Goal: Task Accomplishment & Management: Use online tool/utility

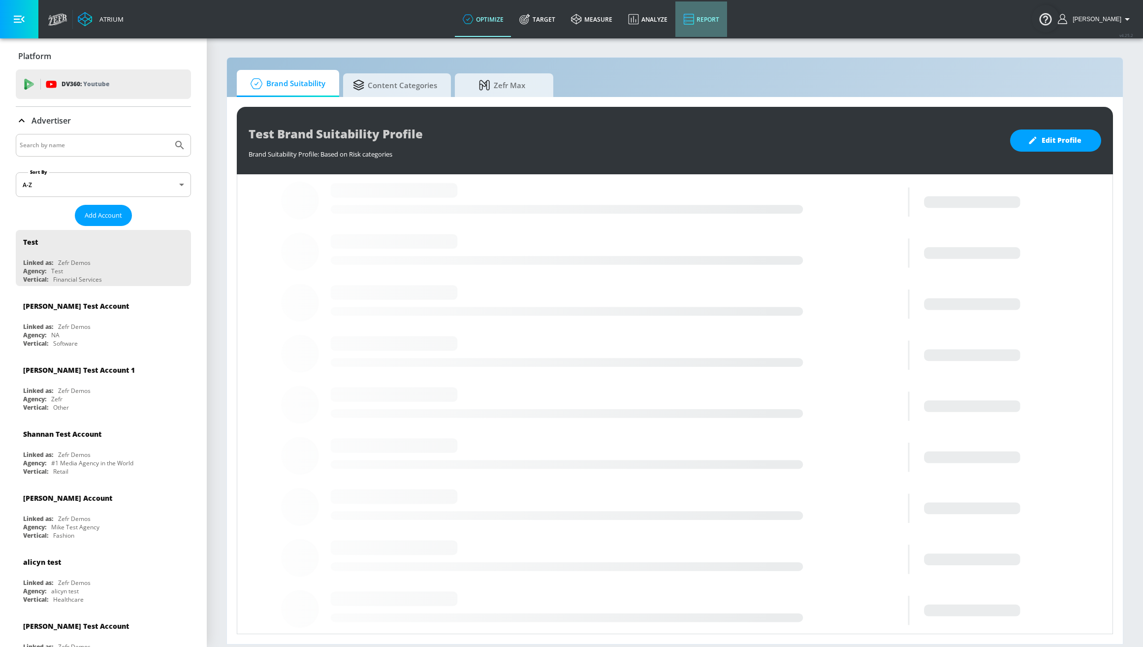
click at [714, 26] on link "Report" at bounding box center [701, 18] width 52 height 35
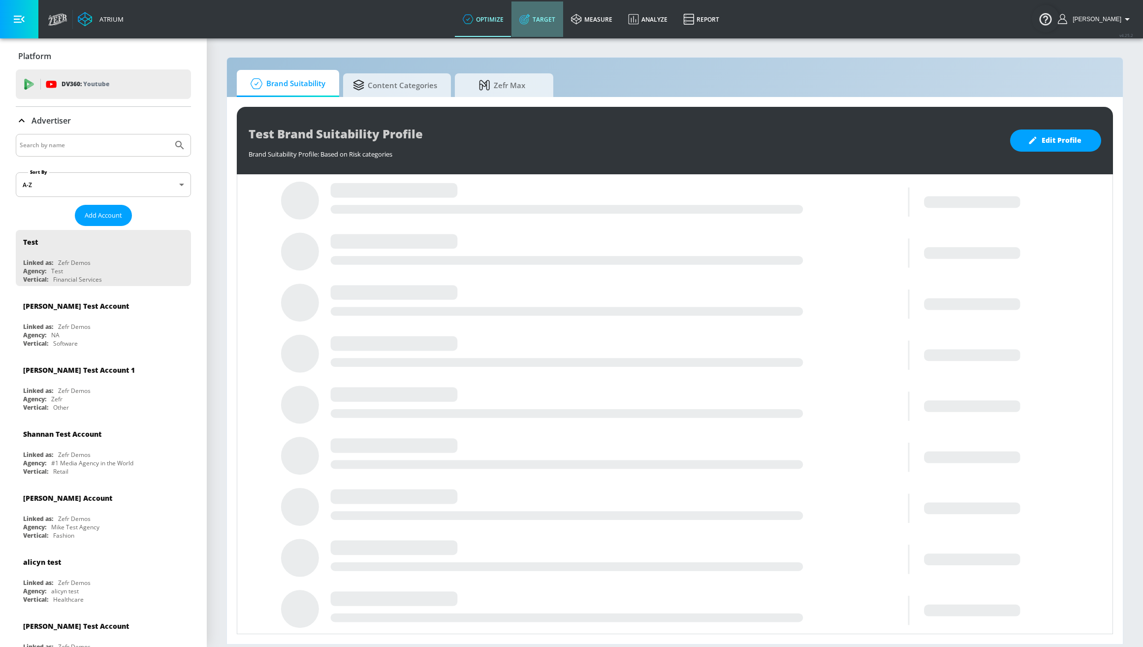
click at [537, 25] on link "Target" at bounding box center [538, 18] width 52 height 35
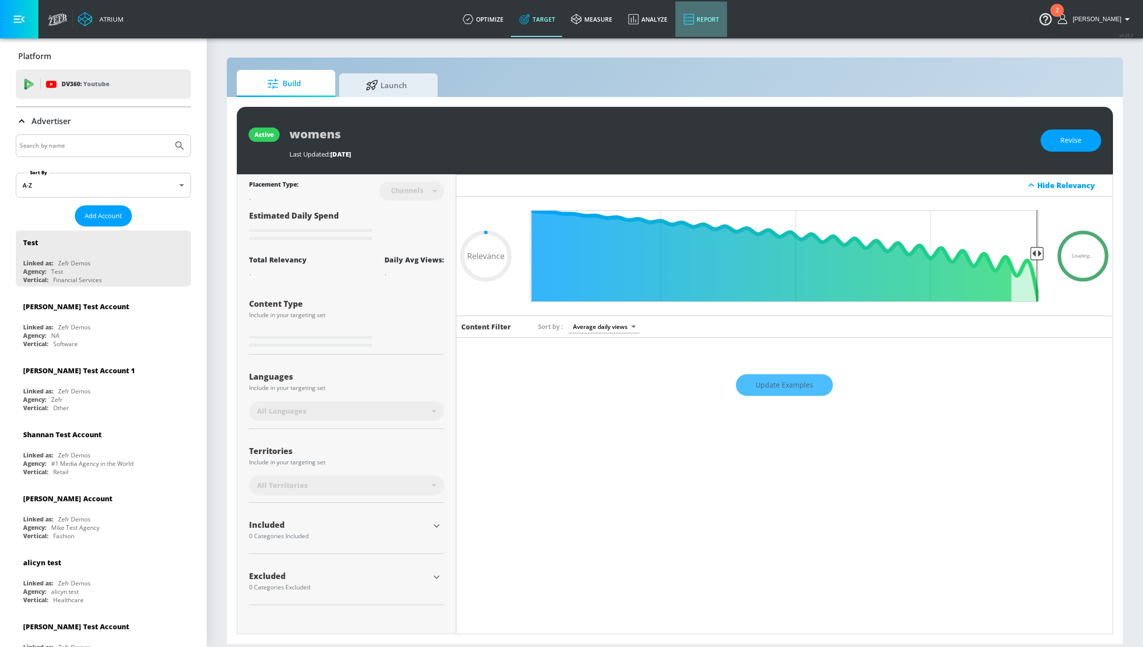
click at [712, 22] on link "Report" at bounding box center [701, 18] width 52 height 35
type input "0.6"
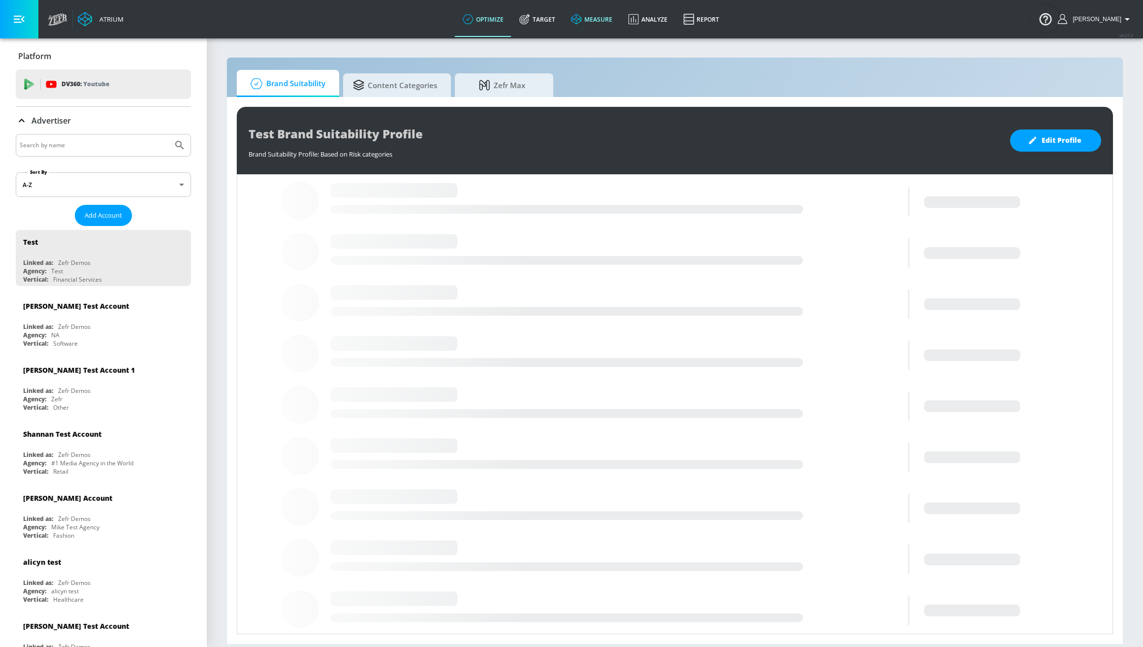
click at [582, 23] on icon at bounding box center [576, 19] width 11 height 11
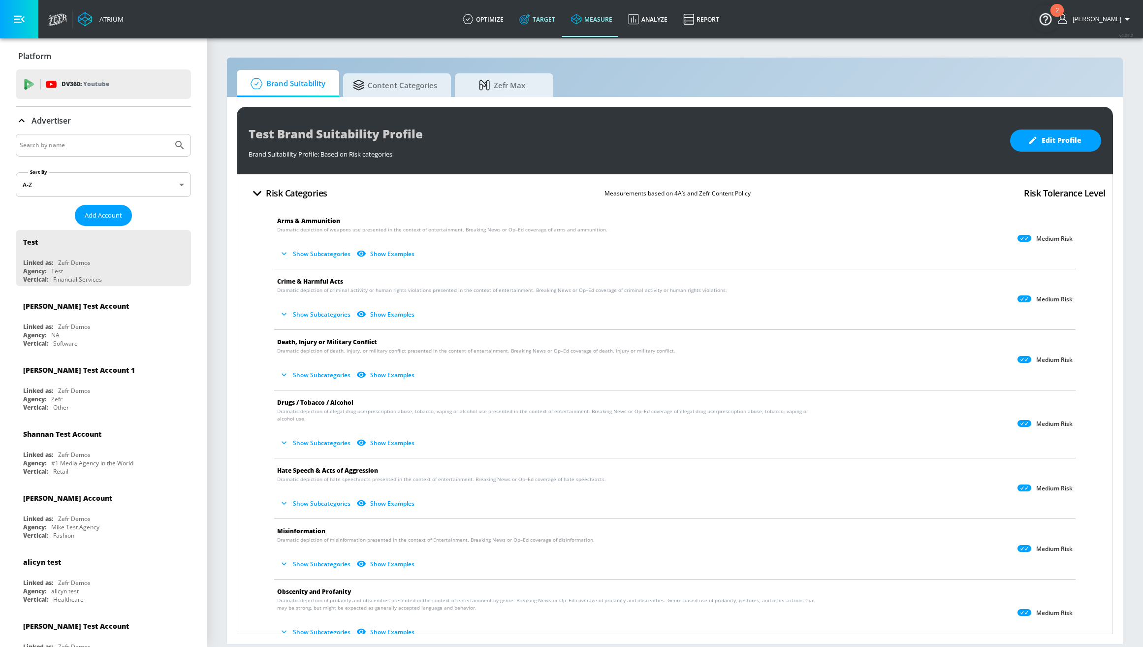
click at [563, 24] on link "Target" at bounding box center [538, 18] width 52 height 35
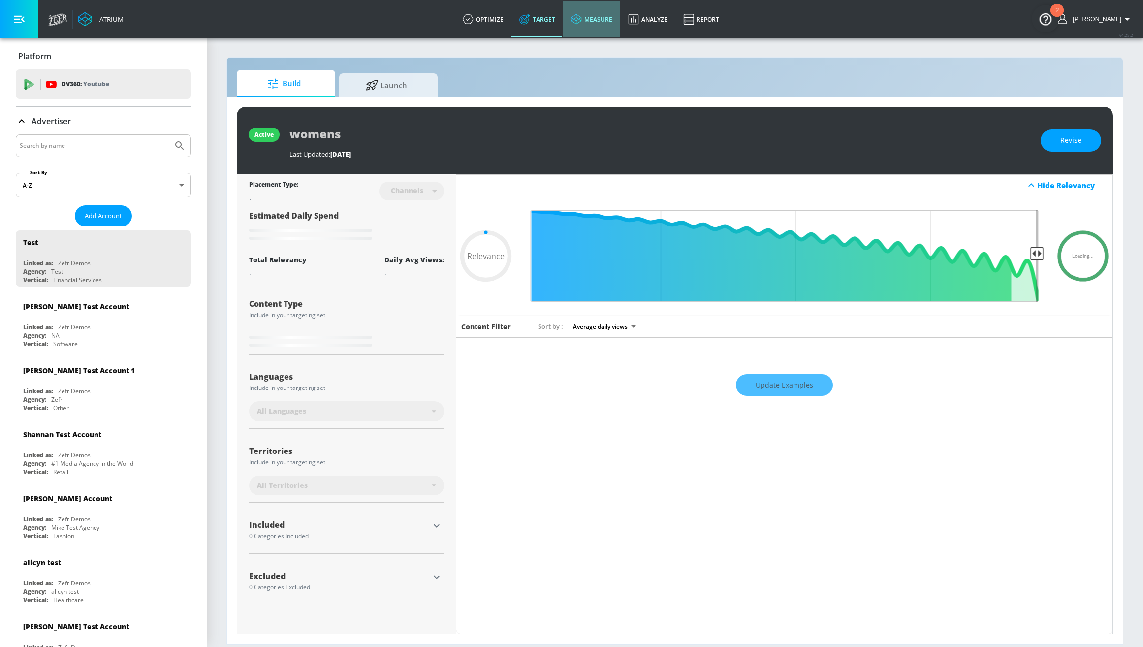
click at [597, 24] on link "measure" at bounding box center [591, 18] width 57 height 35
type input "0.6"
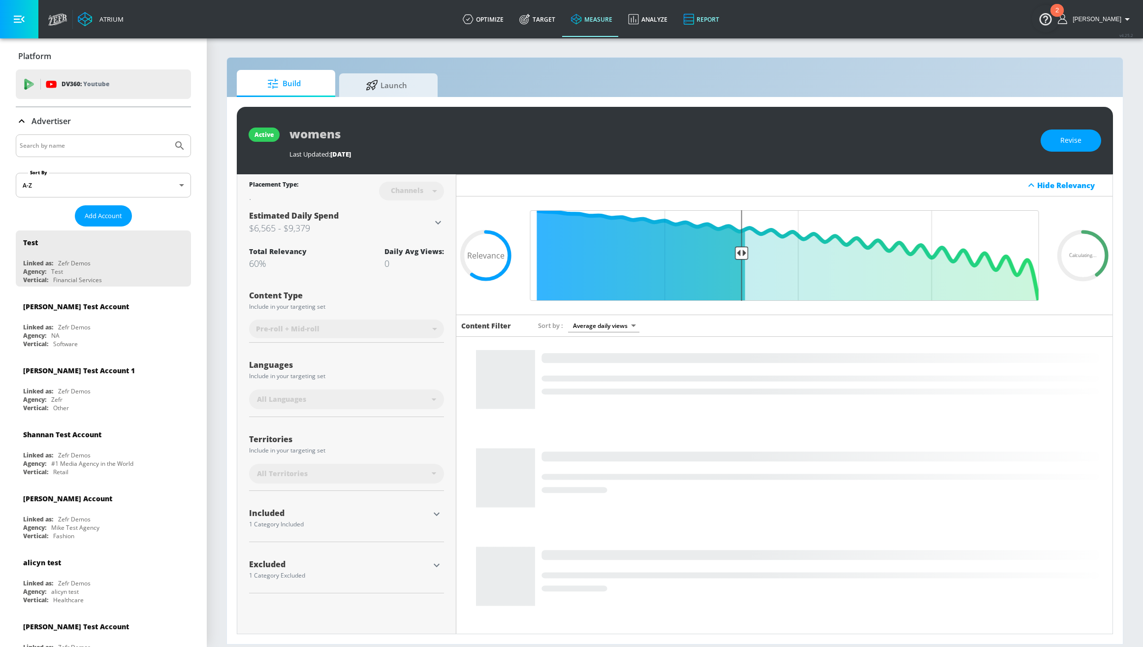
click at [694, 23] on icon at bounding box center [688, 19] width 11 height 12
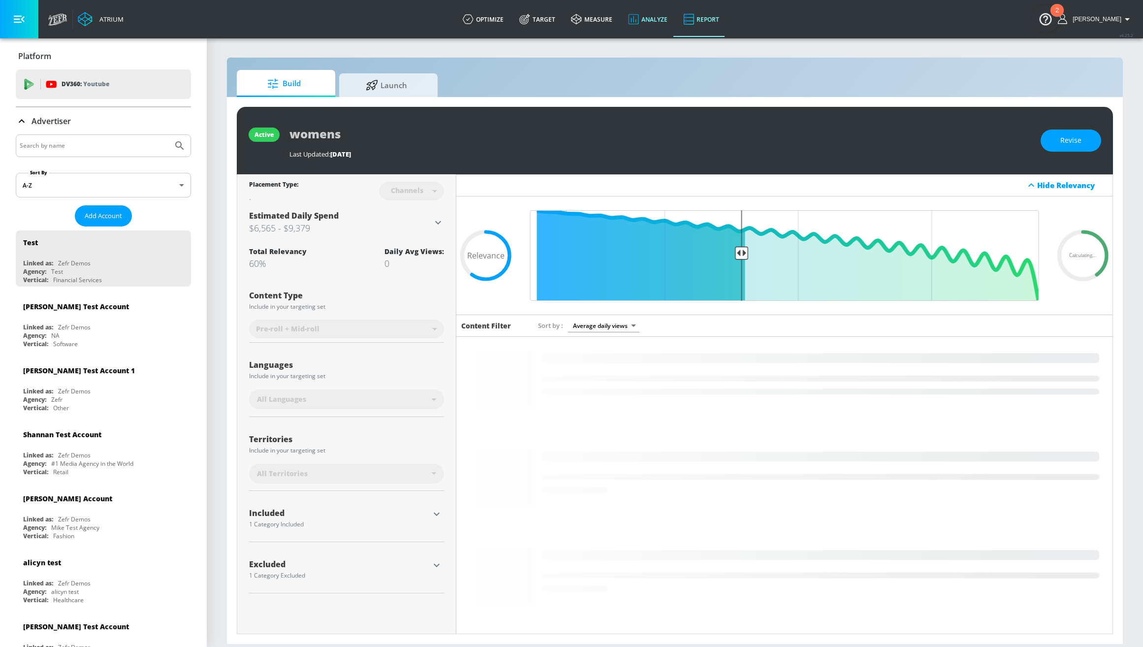
click at [667, 21] on link "Analyze" at bounding box center [647, 18] width 55 height 35
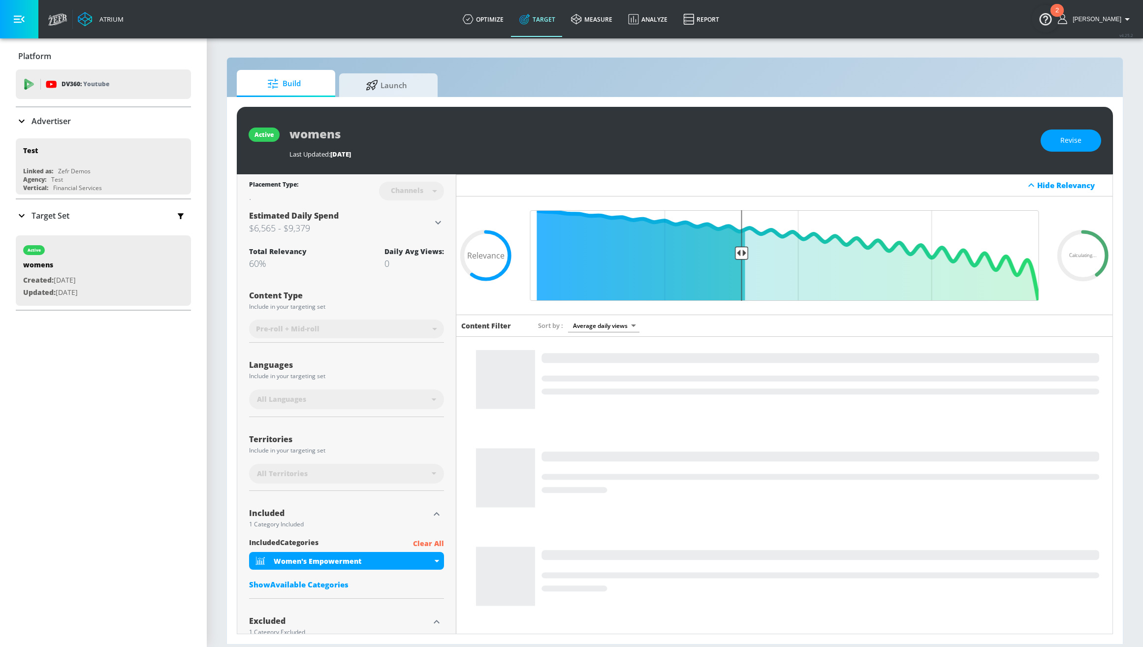
click at [1103, 22] on span "[PERSON_NAME]" at bounding box center [1095, 19] width 53 height 7
click at [1093, 45] on div "Logout" at bounding box center [1091, 46] width 83 height 12
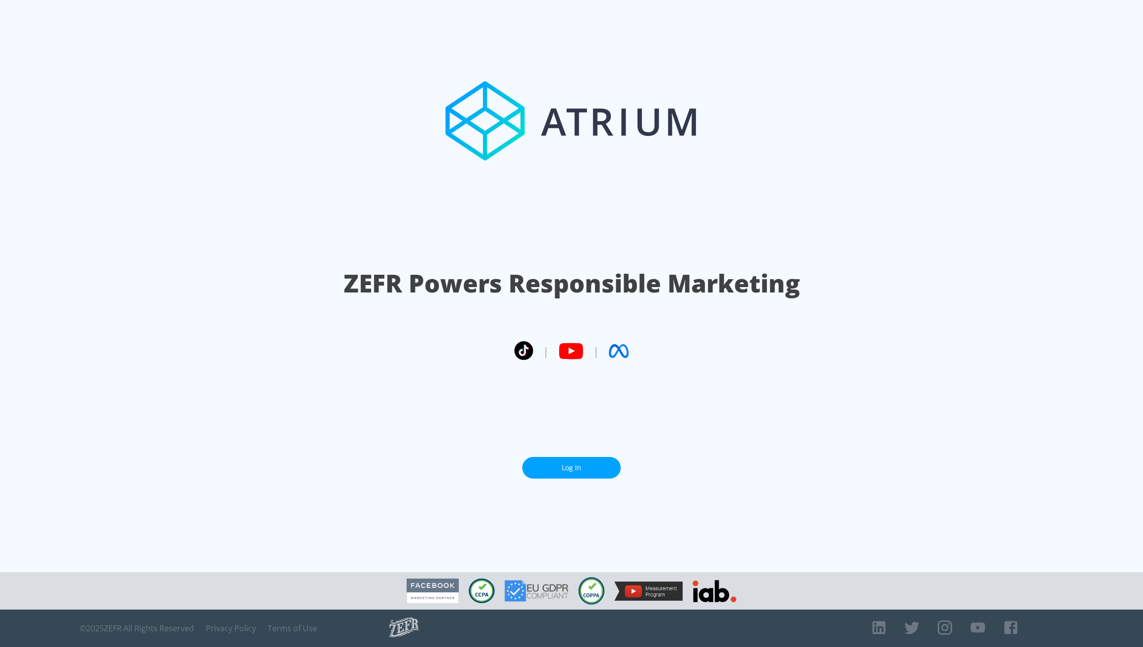
click at [555, 462] on link "Log In" at bounding box center [571, 468] width 98 height 22
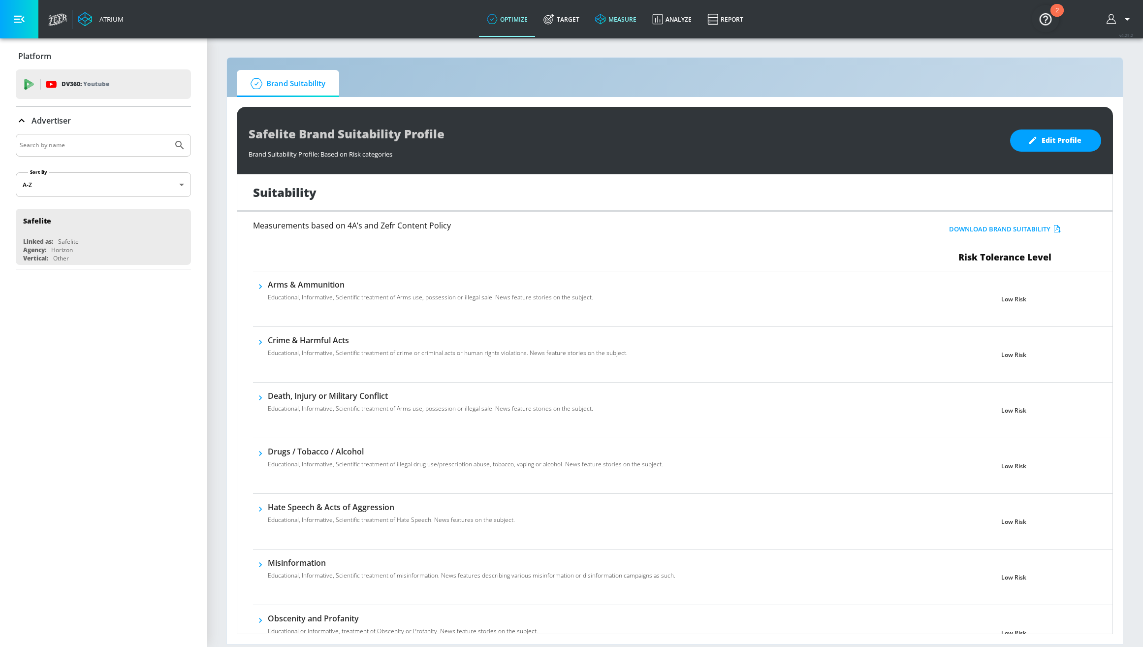
click at [604, 28] on link "measure" at bounding box center [615, 18] width 57 height 35
click at [598, 22] on icon at bounding box center [600, 19] width 10 height 10
click at [1118, 18] on button "button" at bounding box center [1120, 19] width 27 height 12
click at [1118, 18] on div at bounding box center [571, 323] width 1143 height 647
click at [600, 17] on icon at bounding box center [600, 19] width 11 height 11
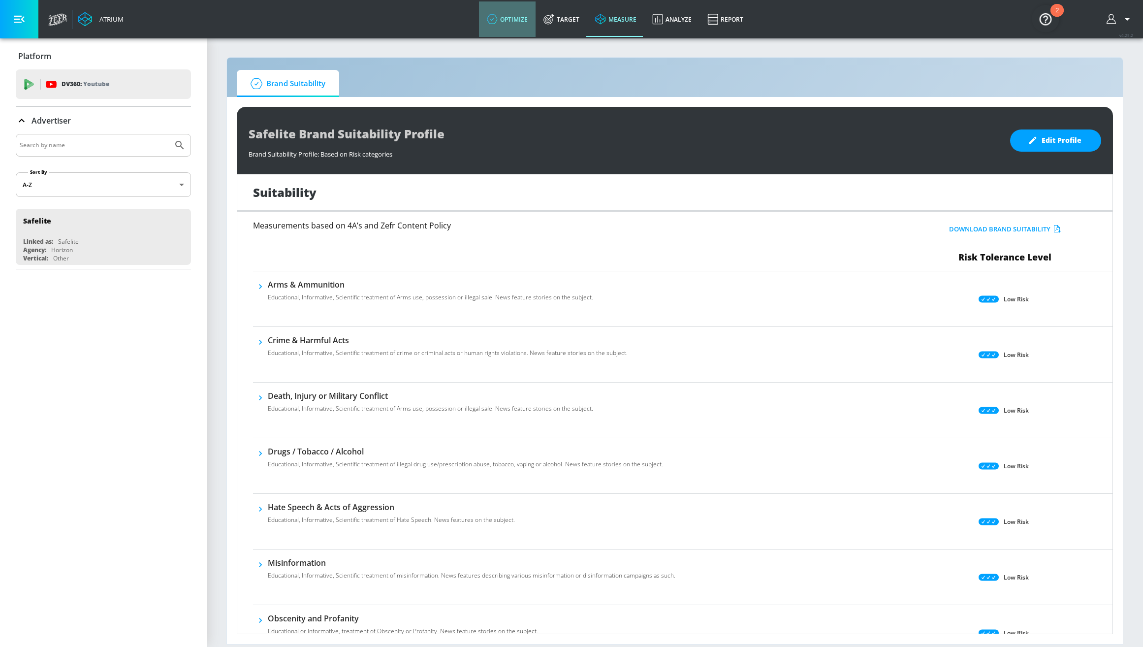
click at [512, 19] on link "optimize" at bounding box center [507, 18] width 57 height 35
click at [1115, 25] on button "button" at bounding box center [1120, 19] width 27 height 12
click at [1112, 18] on icon "button" at bounding box center [1112, 19] width 11 height 11
click at [1112, 18] on div at bounding box center [571, 323] width 1143 height 647
click at [606, 18] on icon at bounding box center [600, 19] width 11 height 11
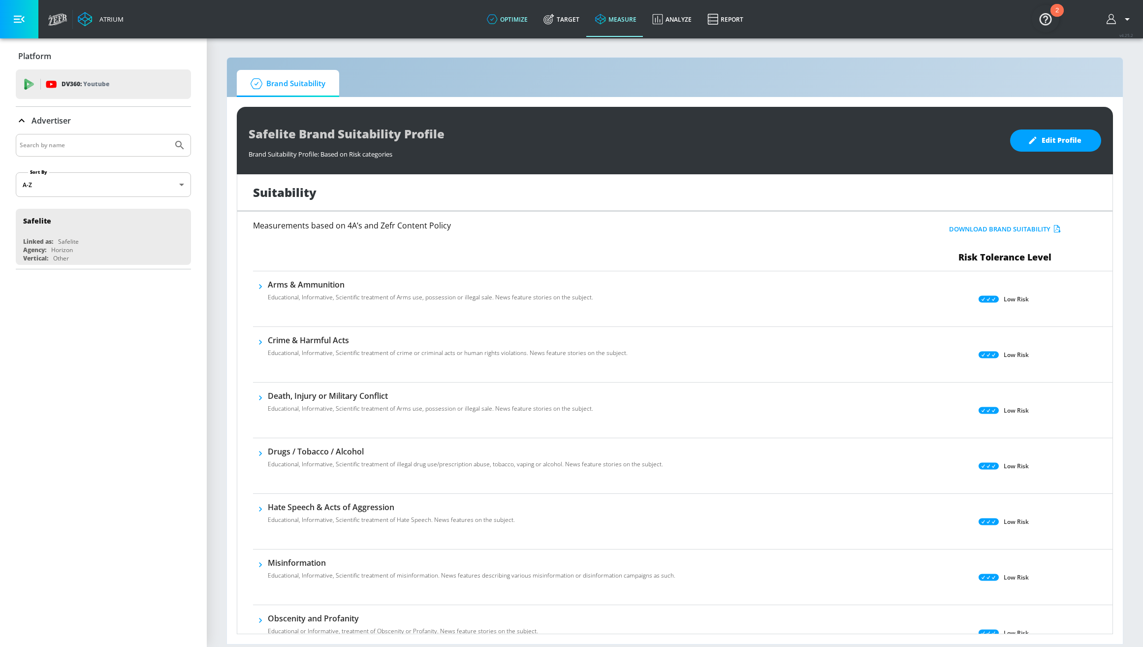
click at [521, 22] on link "optimize" at bounding box center [507, 18] width 57 height 35
click at [1110, 19] on icon "button" at bounding box center [1111, 19] width 9 height 10
click at [978, 34] on div at bounding box center [571, 323] width 1143 height 647
click at [575, 12] on link "Target" at bounding box center [562, 18] width 52 height 35
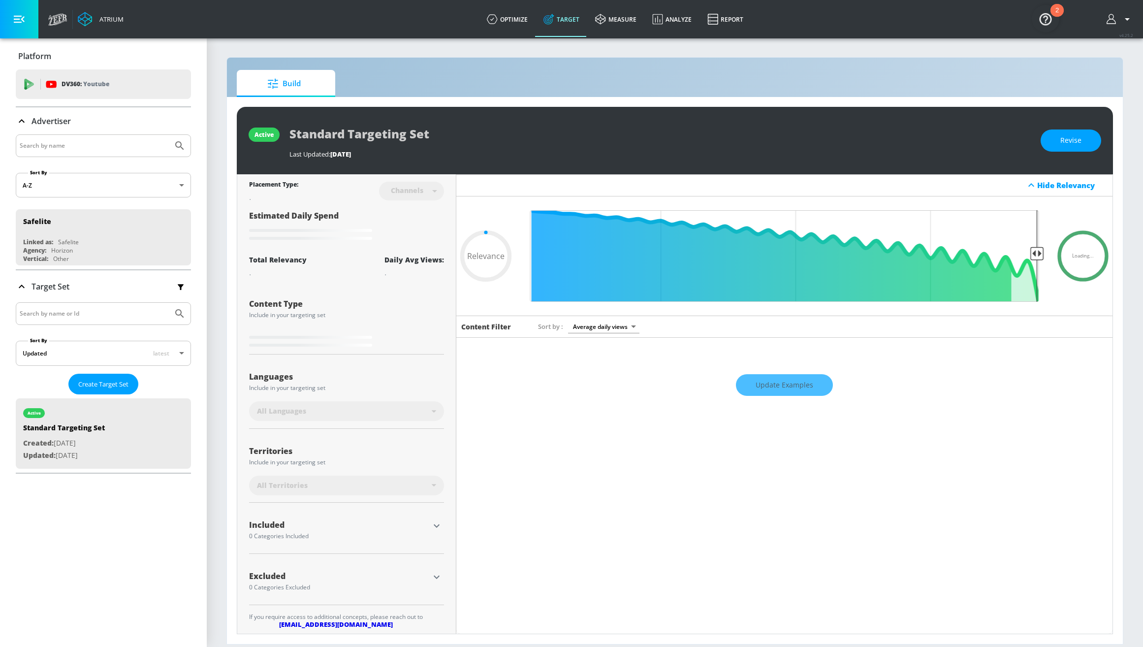
type input "0.5"
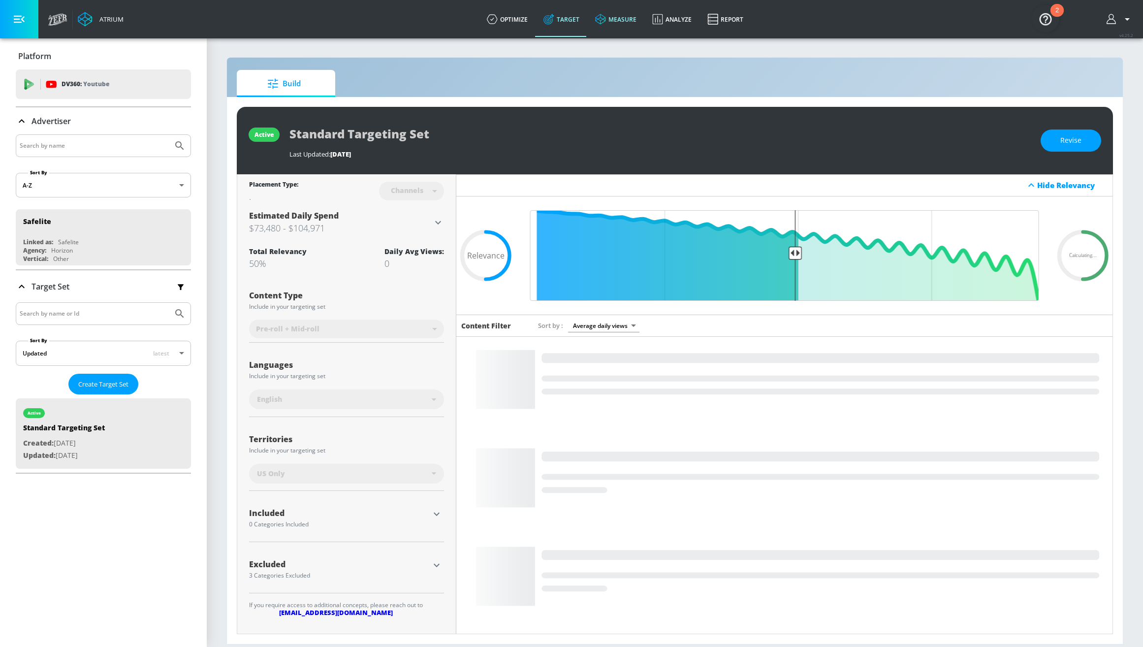
click at [604, 19] on icon at bounding box center [600, 19] width 10 height 10
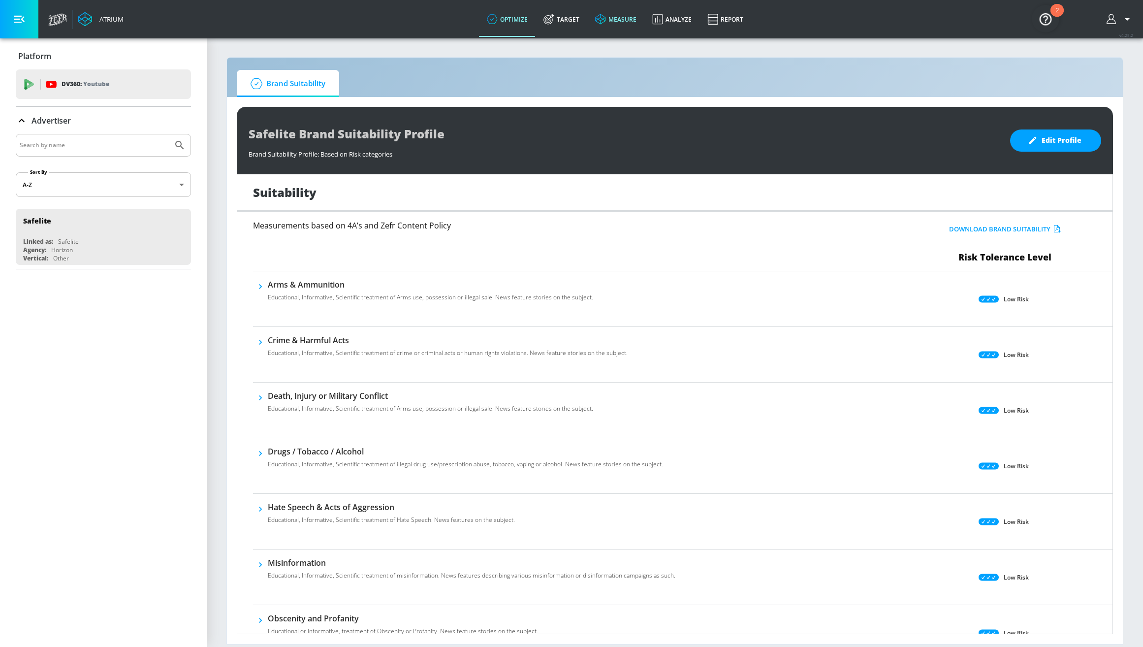
click at [622, 13] on link "measure" at bounding box center [615, 18] width 57 height 35
click at [516, 22] on link "optimize" at bounding box center [507, 18] width 57 height 35
